Goal: Task Accomplishment & Management: Use online tool/utility

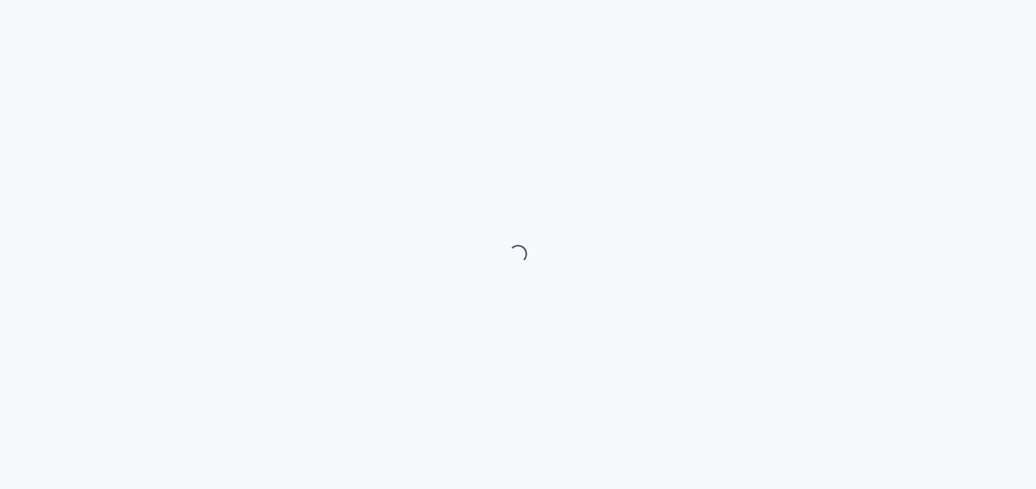
select select "month"
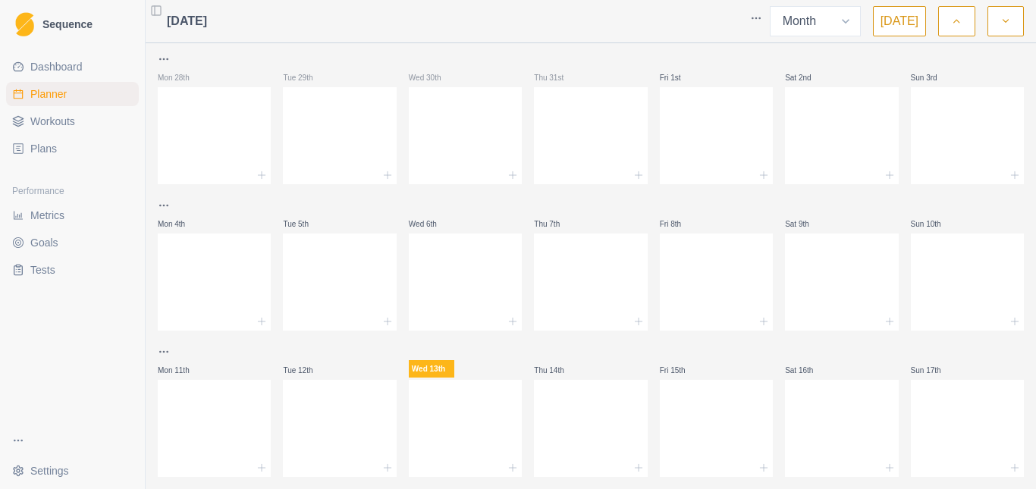
click at [211, 59] on div at bounding box center [214, 59] width 113 height 18
click at [962, 16] on icon "button" at bounding box center [956, 21] width 11 height 15
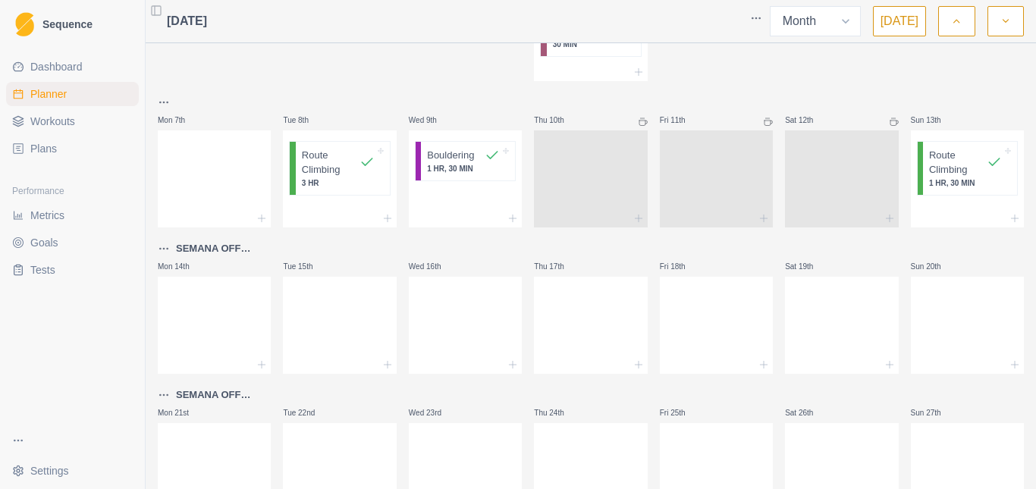
scroll to position [199, 0]
drag, startPoint x: 501, startPoint y: 278, endPoint x: 931, endPoint y: 172, distance: 442.2
click at [931, 172] on p "Route Climbing" at bounding box center [958, 164] width 58 height 30
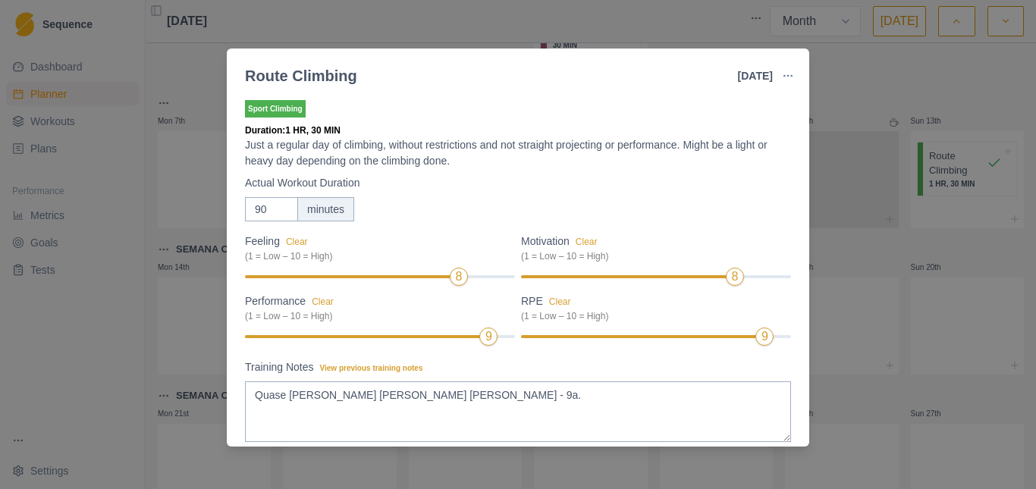
click at [866, 175] on div "Route Climbing [DATE] Link To Goal View Workout Metrics Edit Original Workout R…" at bounding box center [518, 244] width 1036 height 489
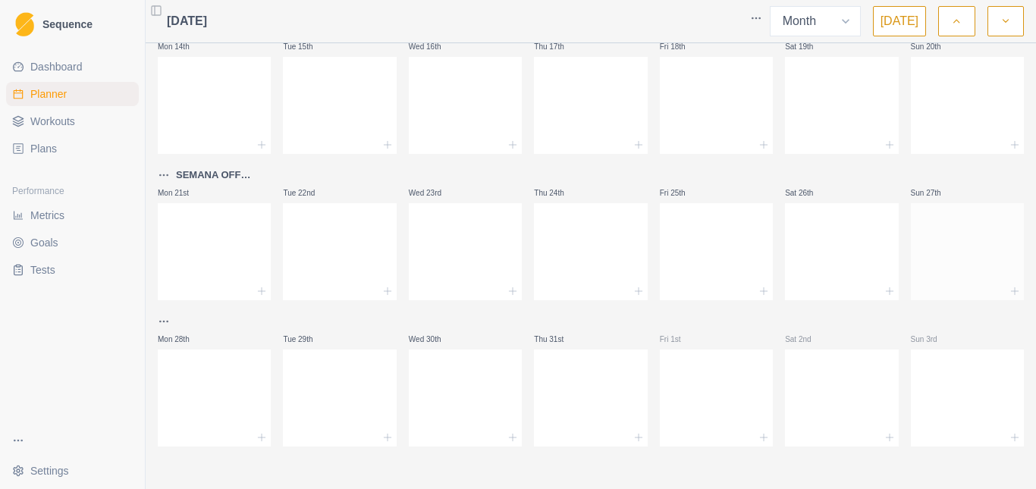
scroll to position [419, 0]
click at [922, 262] on div at bounding box center [967, 248] width 113 height 67
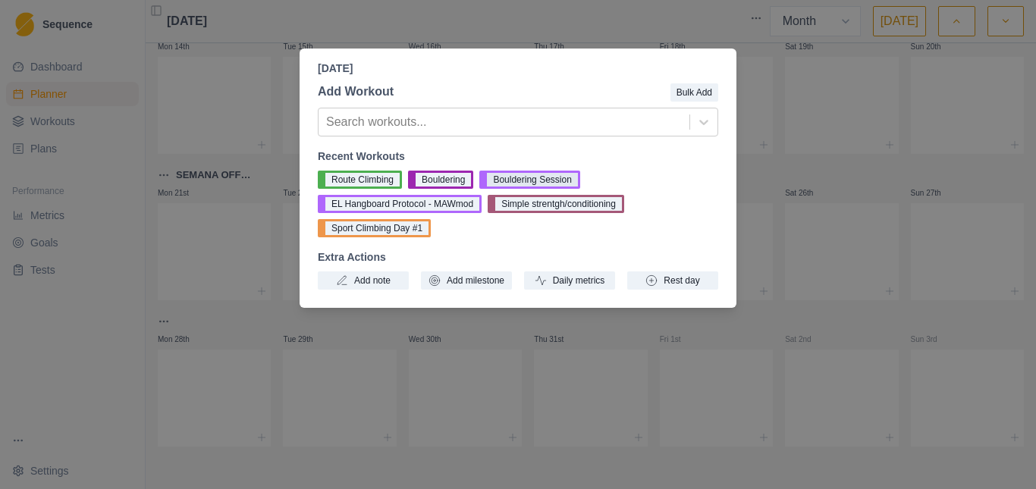
click at [515, 181] on button "Bouldering Session" at bounding box center [529, 180] width 100 height 18
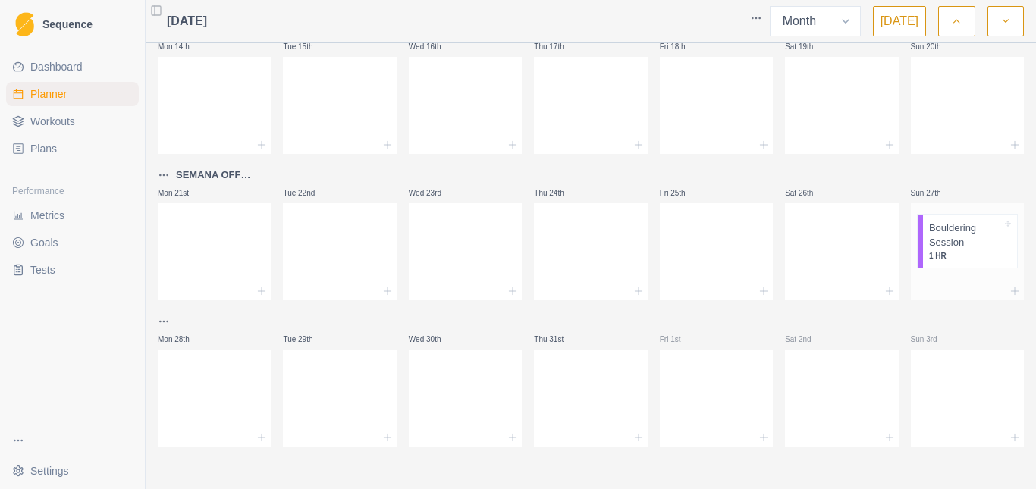
click at [959, 252] on p "1 HR" at bounding box center [965, 255] width 73 height 11
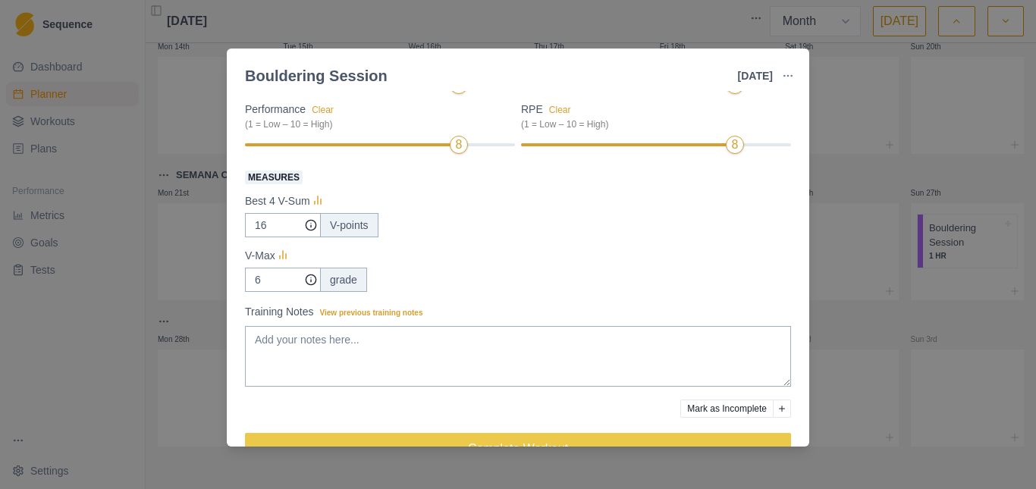
scroll to position [214, 0]
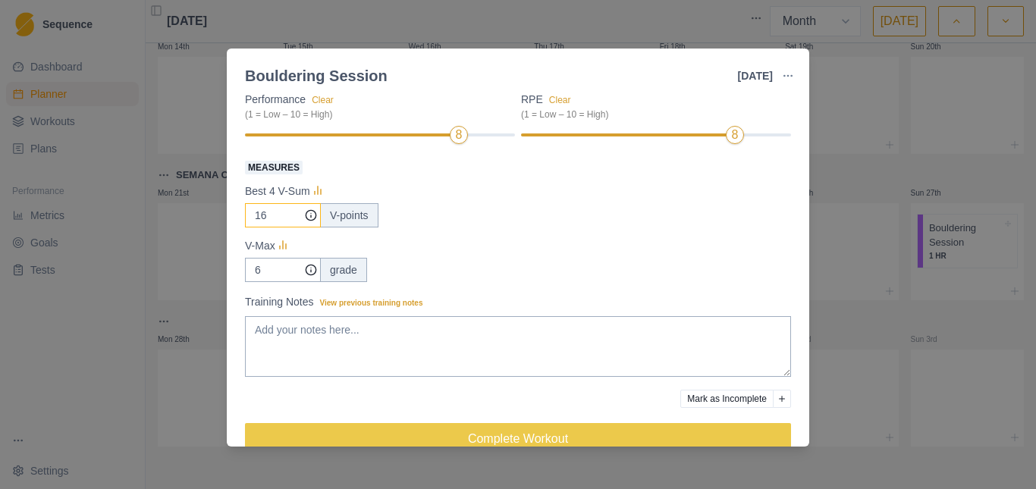
click at [285, 219] on input "16" at bounding box center [283, 215] width 76 height 24
type input "1"
click at [277, 228] on input "6" at bounding box center [283, 215] width 76 height 24
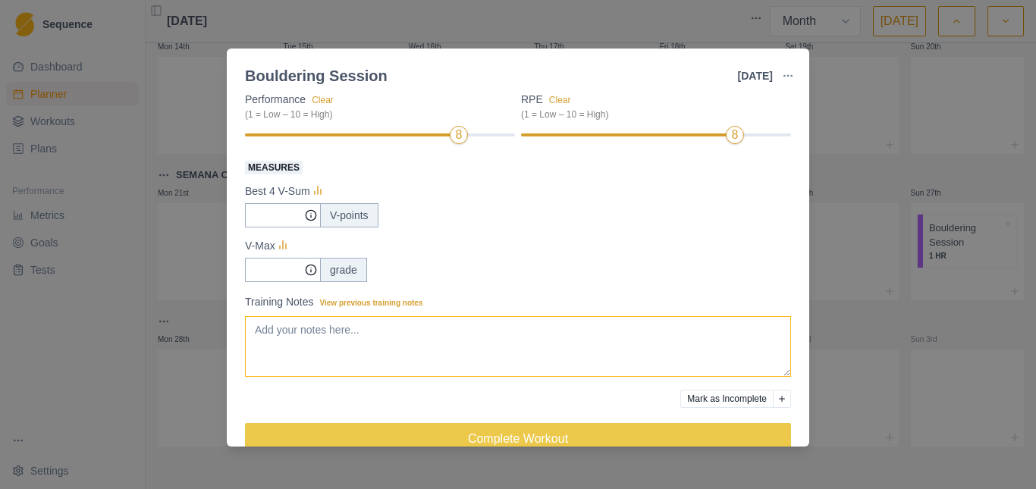
click at [297, 339] on textarea "Training Notes View previous training notes" at bounding box center [518, 346] width 546 height 61
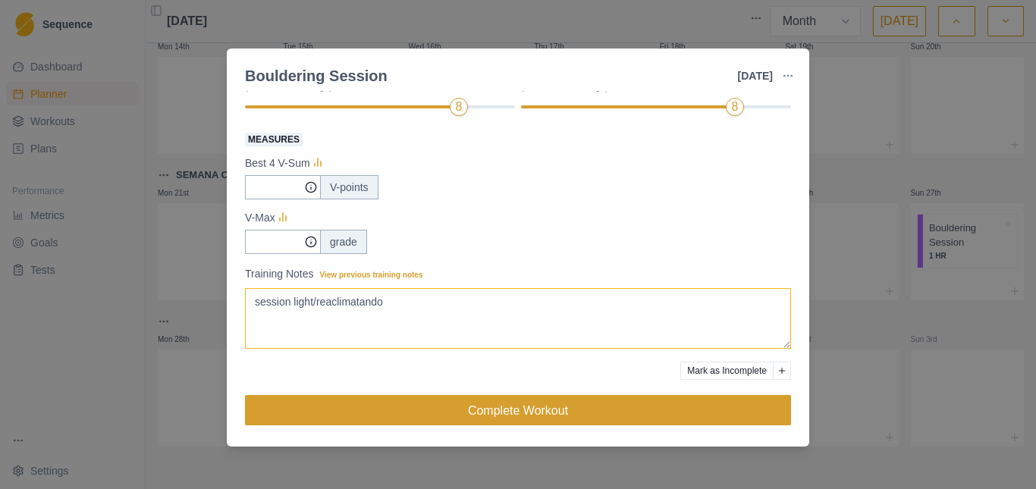
type textarea "session light/reaclimatando"
click at [520, 403] on button "Complete Workout" at bounding box center [518, 410] width 546 height 30
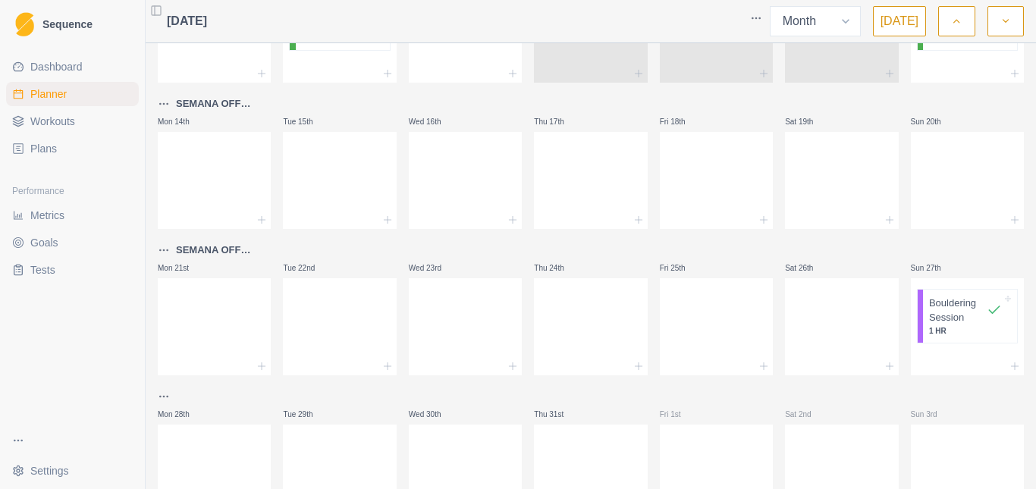
scroll to position [419, 0]
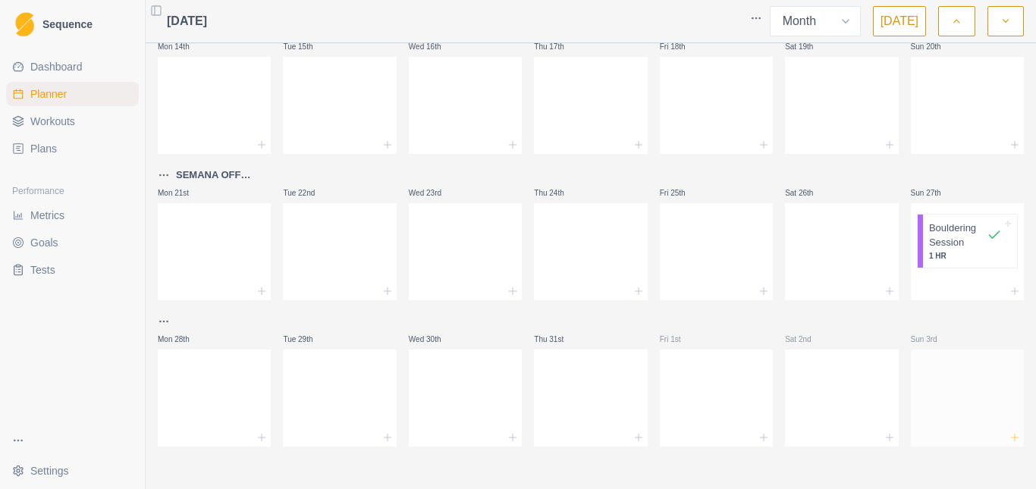
click at [1009, 435] on icon at bounding box center [1015, 438] width 12 height 12
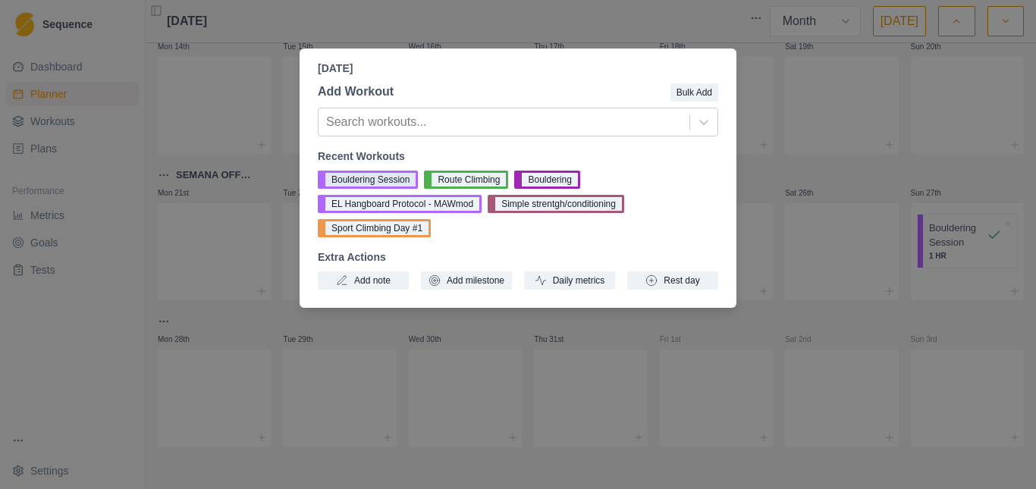
click at [358, 179] on button "Bouldering Session" at bounding box center [368, 180] width 100 height 18
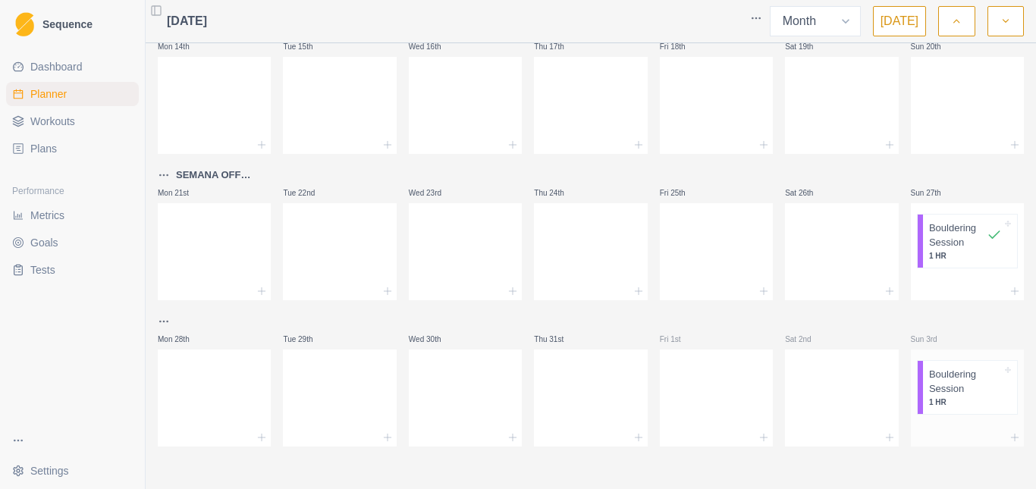
click at [955, 370] on p "Bouldering Session" at bounding box center [965, 382] width 73 height 30
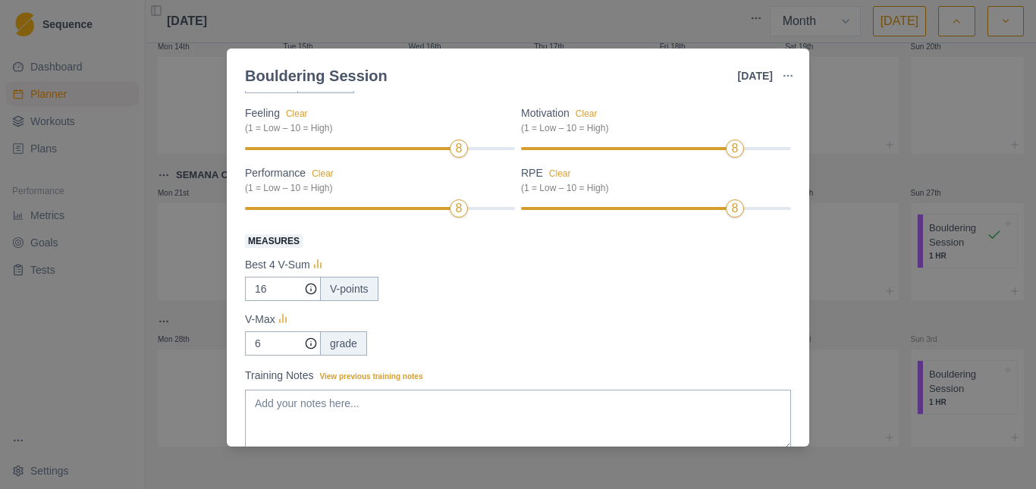
scroll to position [141, 0]
click at [268, 291] on input "16" at bounding box center [283, 288] width 76 height 24
type input "1"
click at [275, 300] on input "6" at bounding box center [283, 288] width 76 height 24
click at [286, 409] on textarea "Training Notes View previous training notes" at bounding box center [518, 419] width 546 height 61
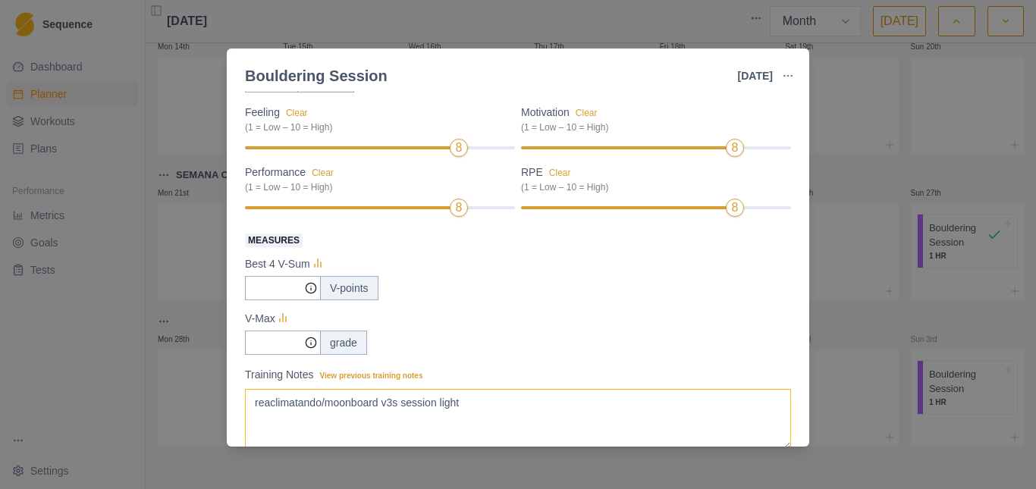
scroll to position [242, 0]
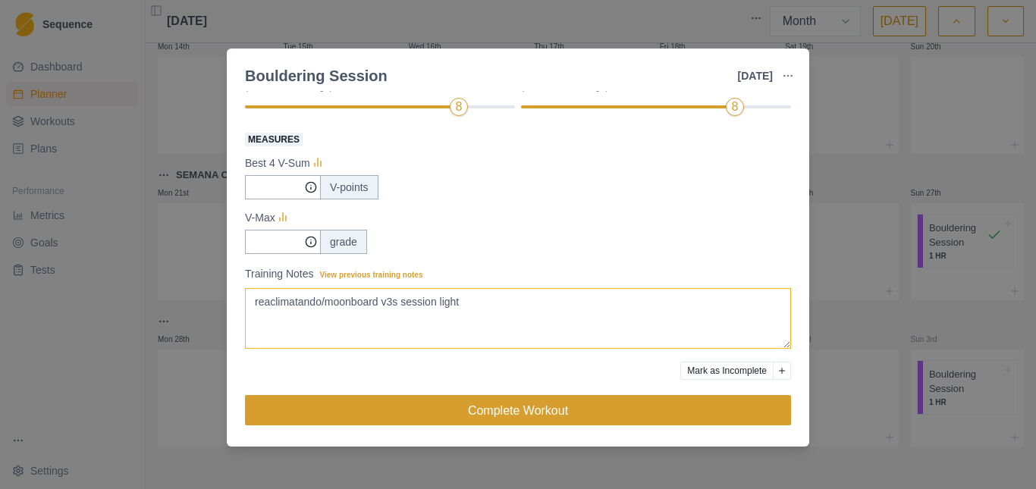
type textarea "reaclimatando/moonboard v3s session light"
click at [467, 411] on button "Complete Workout" at bounding box center [518, 410] width 546 height 30
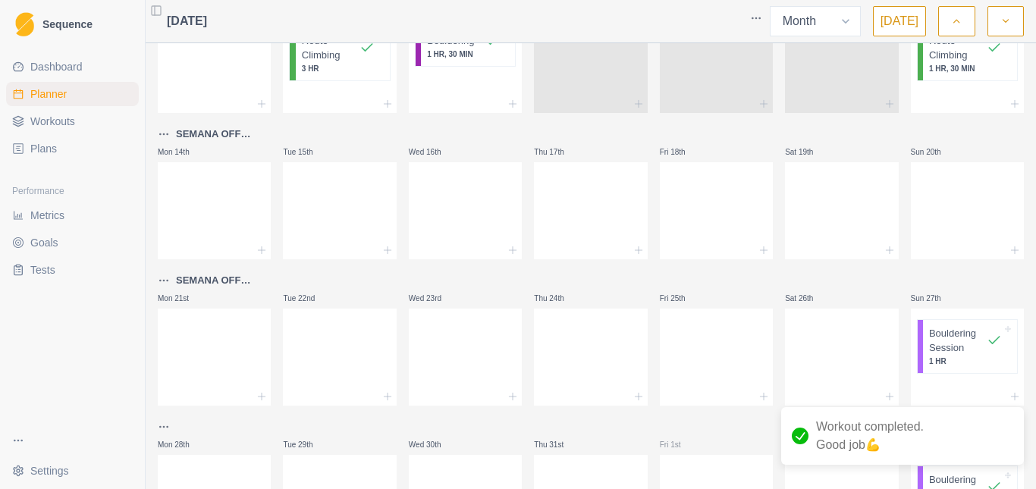
scroll to position [419, 0]
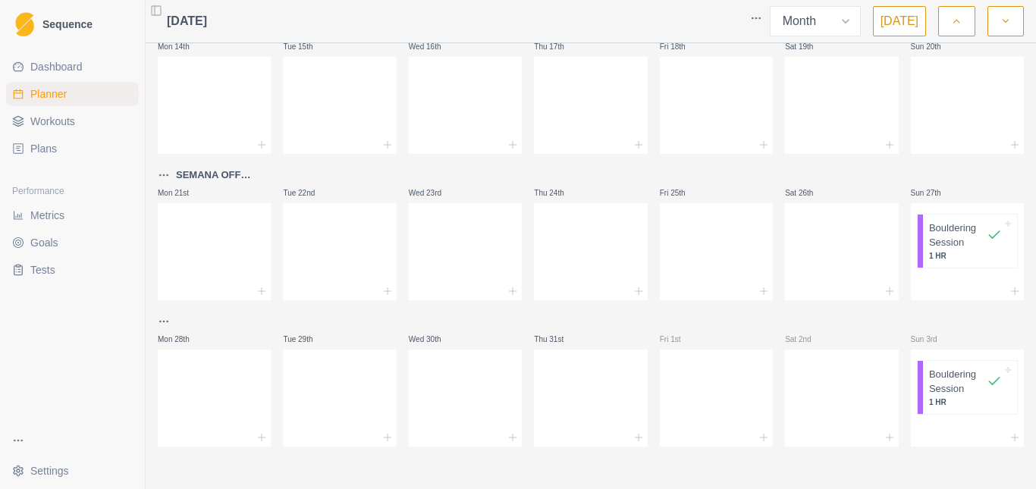
click at [1007, 21] on polyline "button" at bounding box center [1005, 21] width 5 height 3
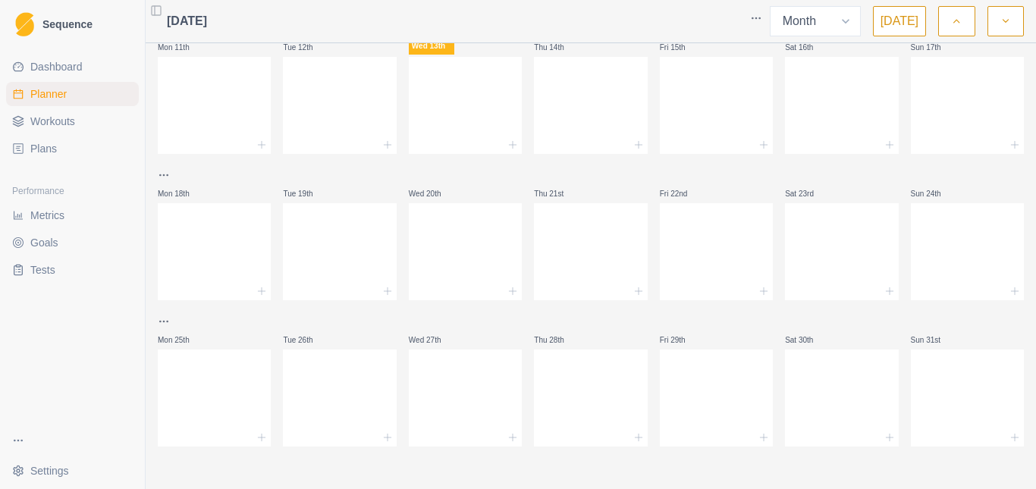
scroll to position [0, 0]
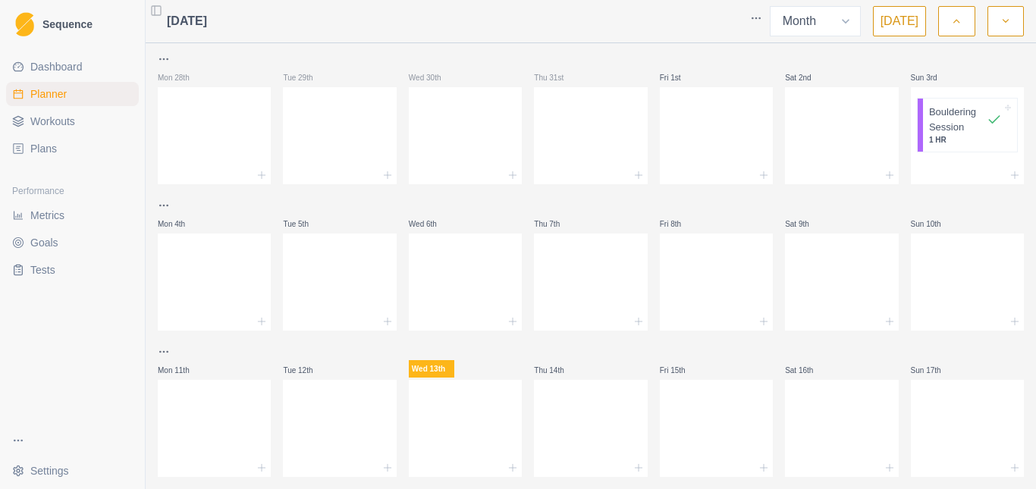
click at [1009, 322] on icon at bounding box center [1015, 321] width 12 height 12
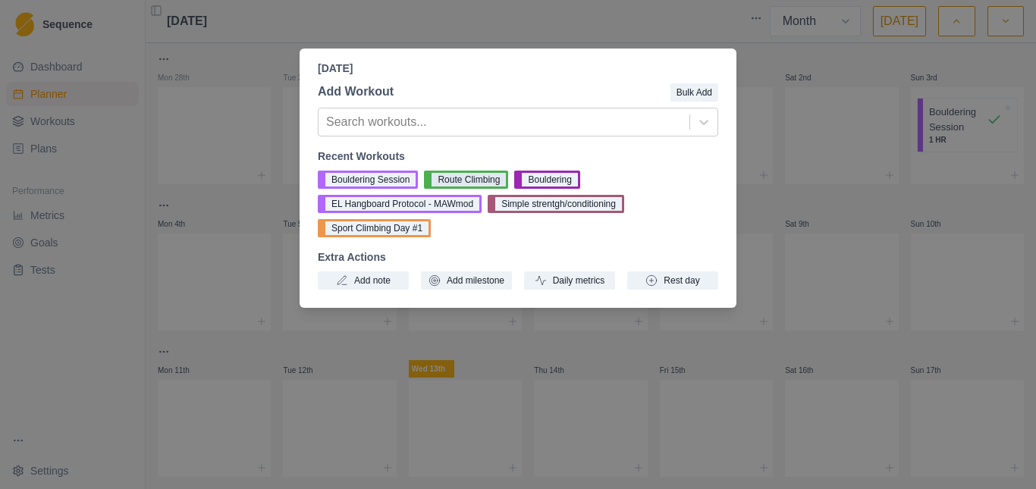
click at [472, 181] on button "Route Climbing" at bounding box center [466, 180] width 84 height 18
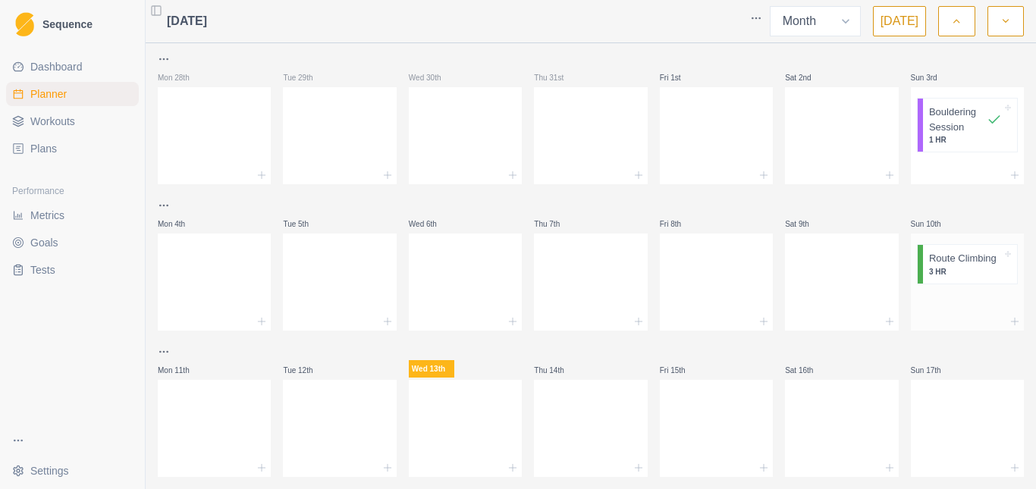
click at [958, 264] on p "Route Climbing" at bounding box center [962, 258] width 67 height 15
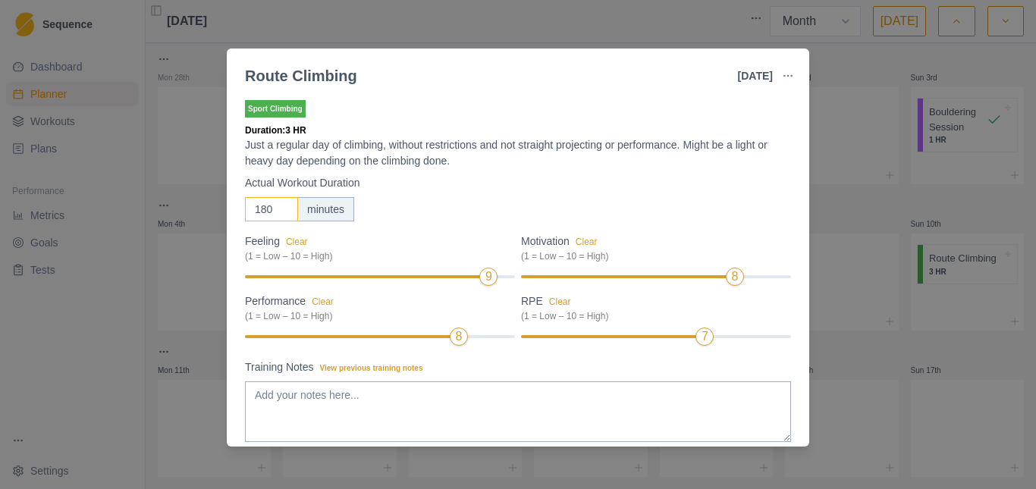
click at [273, 211] on input "180" at bounding box center [271, 209] width 53 height 24
type input "150"
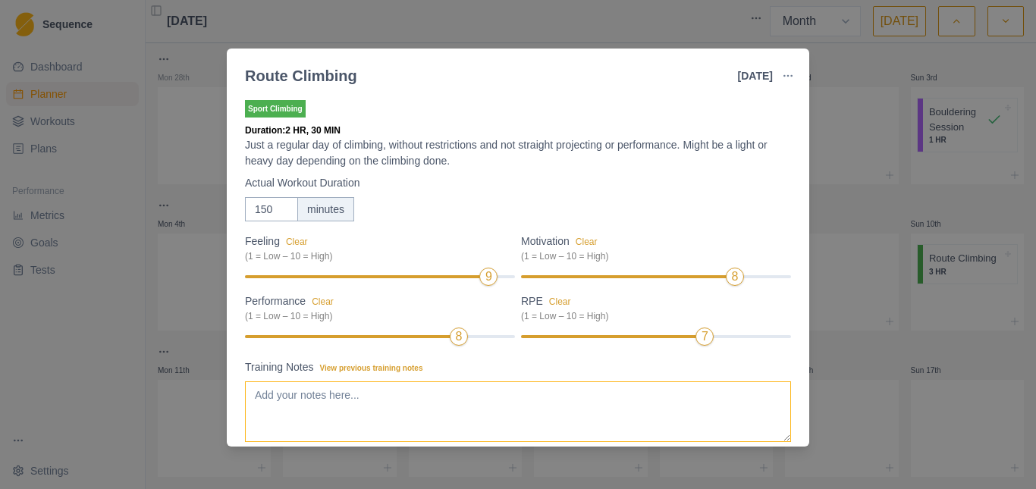
click at [300, 393] on textarea "Training Notes View previous training notes" at bounding box center [518, 411] width 546 height 61
type textarea "6 - Bostão 7b - senhores da verdade Fissura da caverna/"
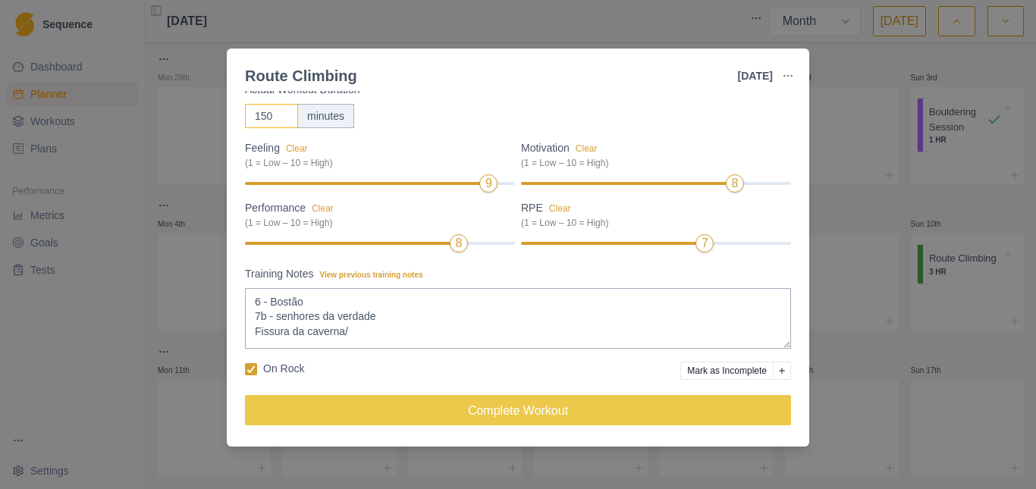
click at [273, 117] on input "150" at bounding box center [271, 116] width 53 height 24
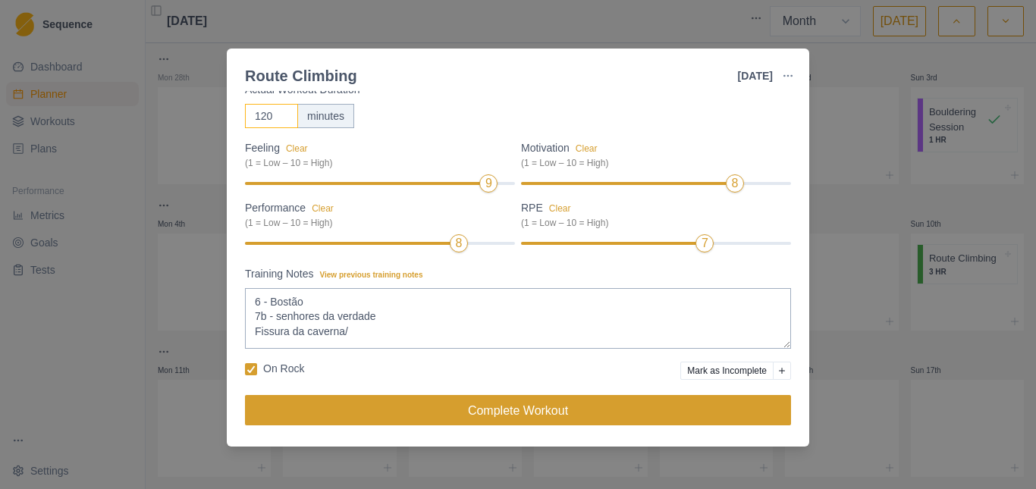
type input "120"
click at [511, 410] on button "Complete Workout" at bounding box center [518, 410] width 546 height 30
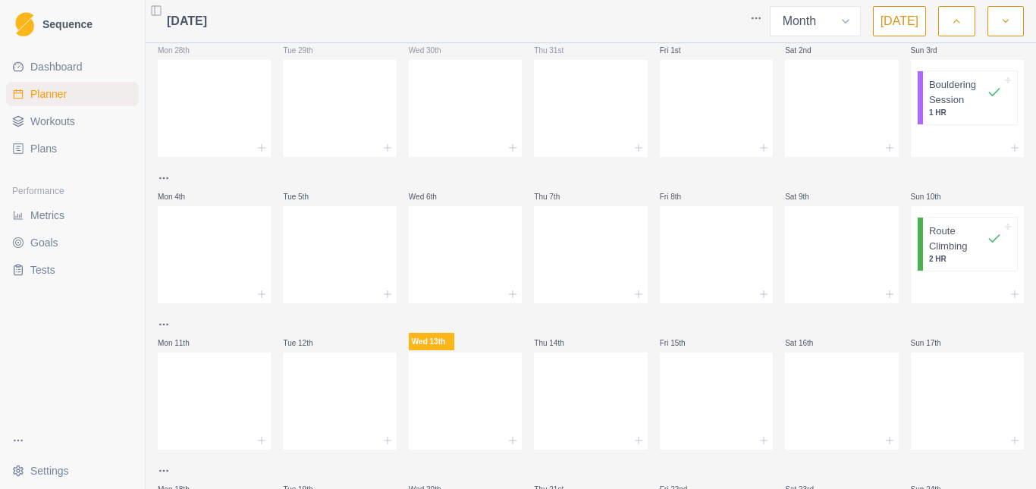
scroll to position [105, 0]
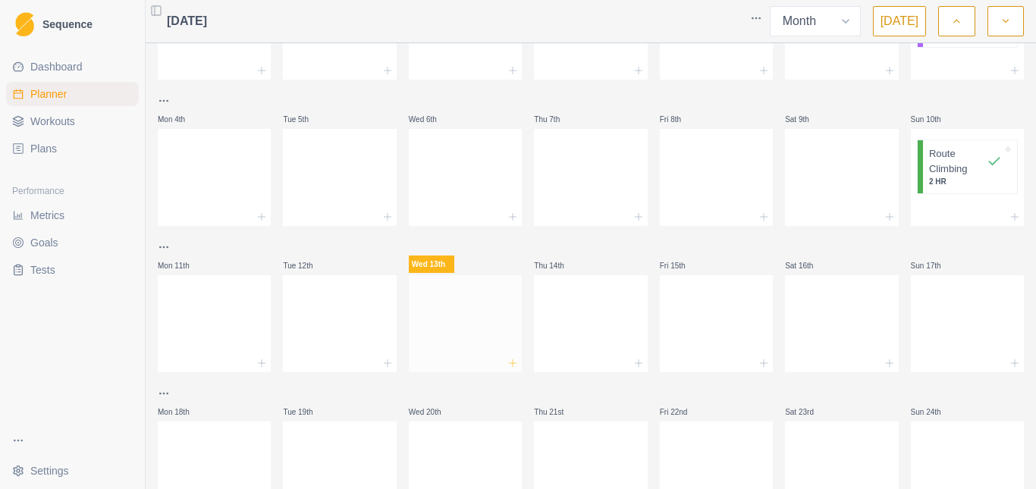
click at [513, 364] on line at bounding box center [513, 362] width 0 height 7
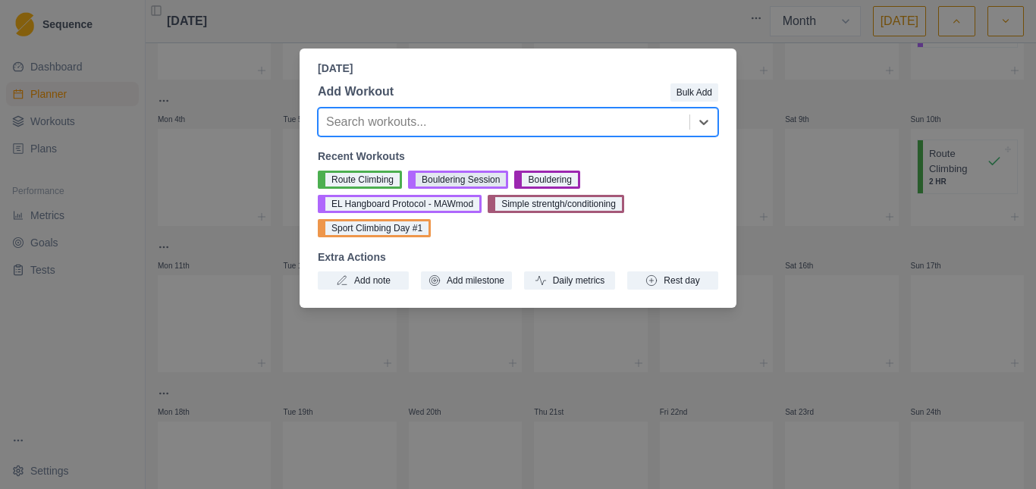
click at [459, 177] on button "Bouldering Session" at bounding box center [458, 180] width 100 height 18
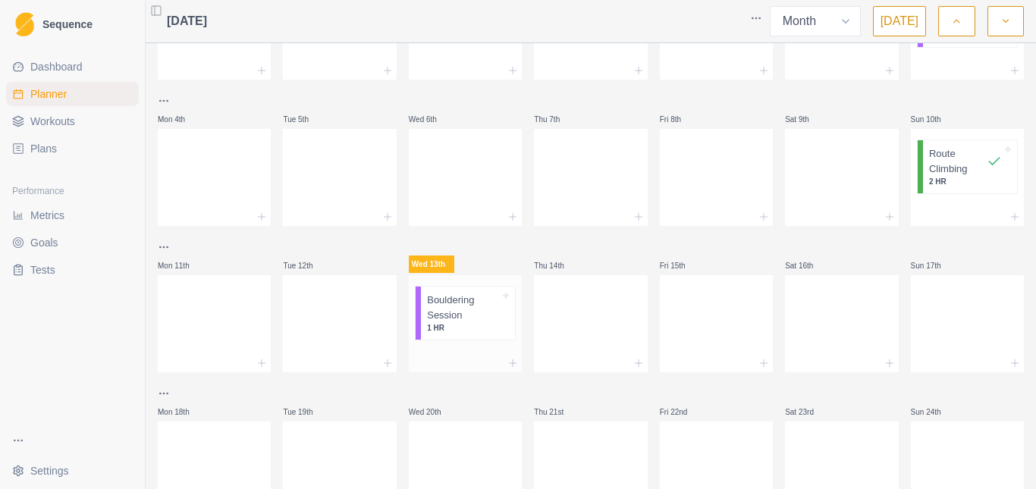
click at [475, 319] on p "Bouldering Session" at bounding box center [463, 308] width 73 height 30
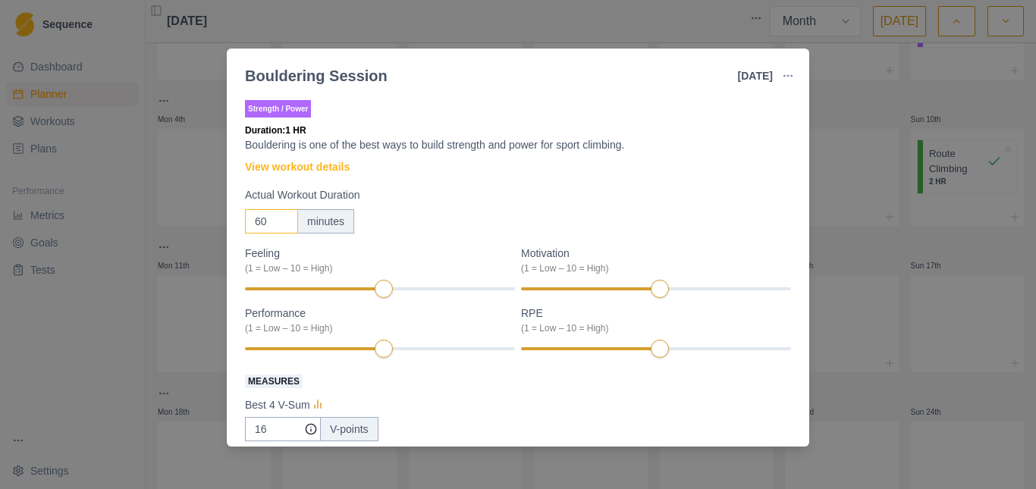
click at [270, 222] on input "60" at bounding box center [271, 221] width 53 height 24
type input "6"
type input "120"
click at [404, 212] on div "120 minutes" at bounding box center [518, 221] width 546 height 24
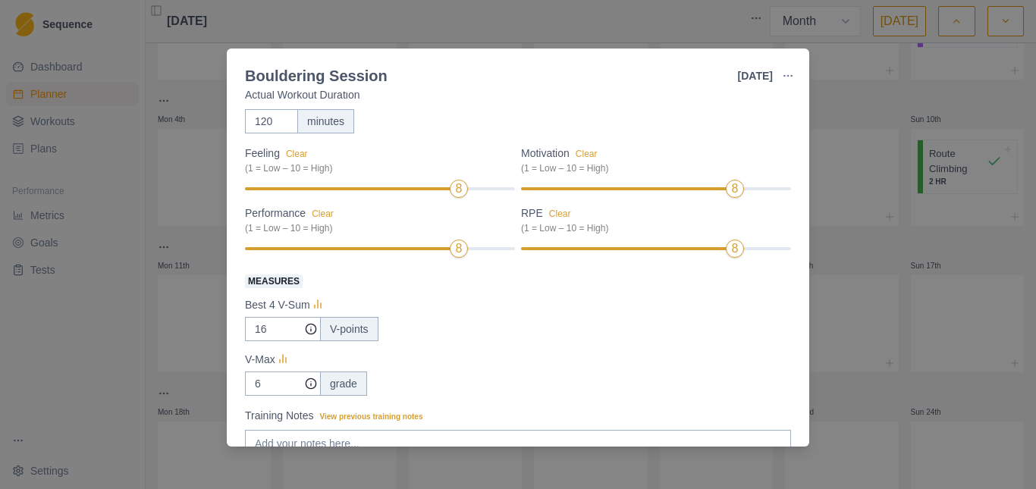
scroll to position [101, 0]
click at [275, 331] on input "16" at bounding box center [283, 328] width 76 height 24
type input "1"
type input "14"
click at [267, 341] on input "6" at bounding box center [283, 328] width 76 height 24
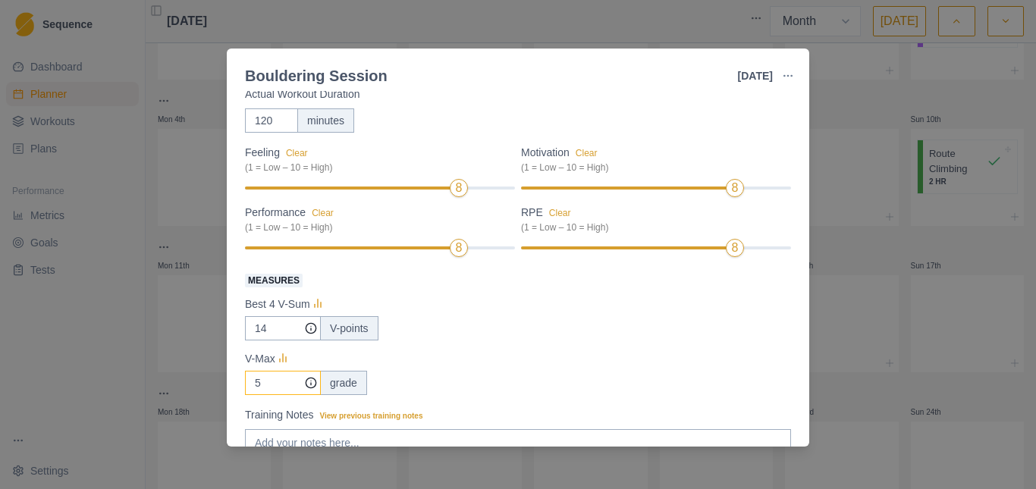
scroll to position [242, 0]
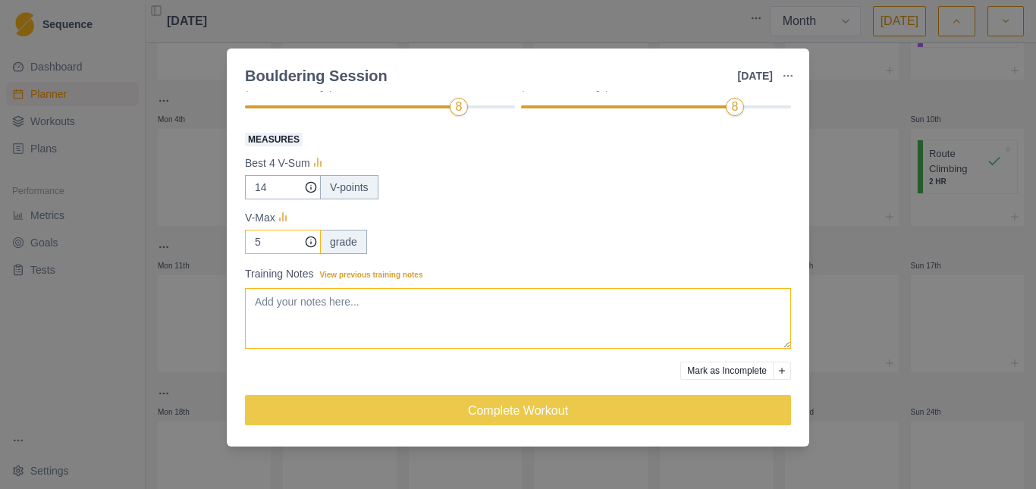
type input "5"
click at [414, 322] on textarea "Training Notes View previous training notes" at bounding box center [518, 318] width 546 height 61
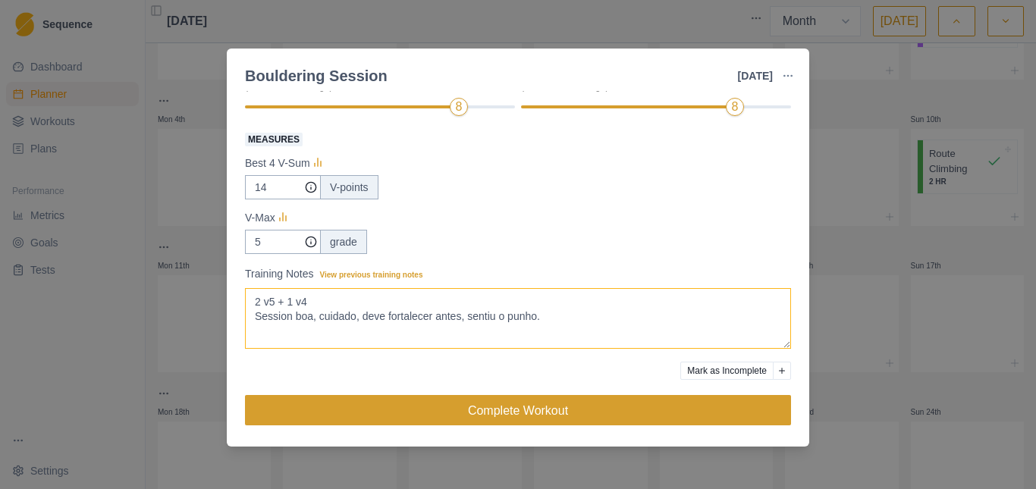
type textarea "2 v5 + 1 v4 Session boa, cuidado, deve fortalecer antes, sentiu o punho."
click at [440, 410] on button "Complete Workout" at bounding box center [518, 410] width 546 height 30
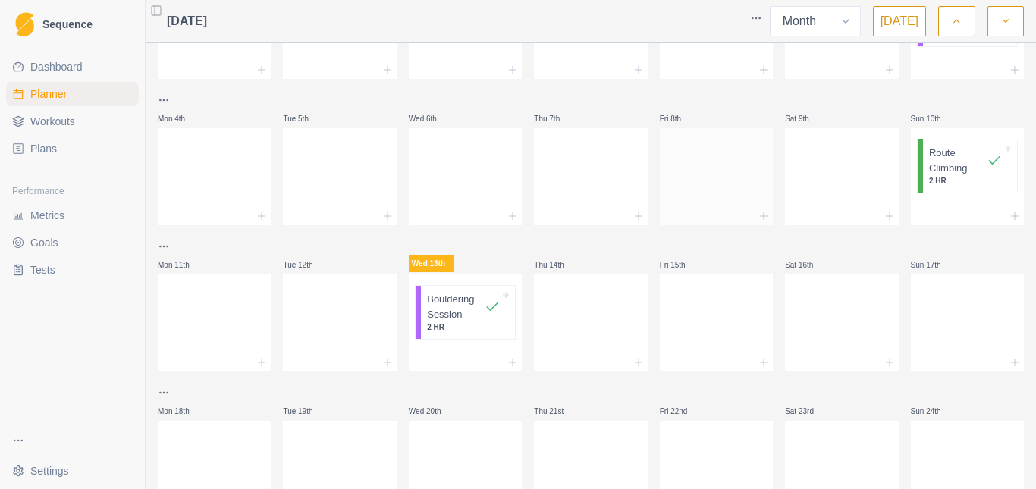
scroll to position [106, 0]
